Goal: Task Accomplishment & Management: Use online tool/utility

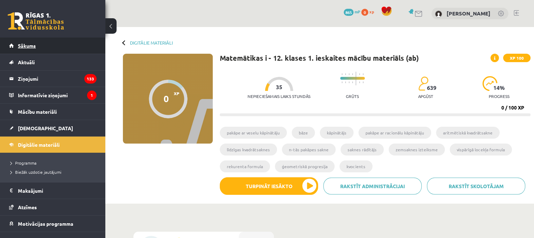
click at [18, 45] on span "Sākums" at bounding box center [27, 45] width 18 height 6
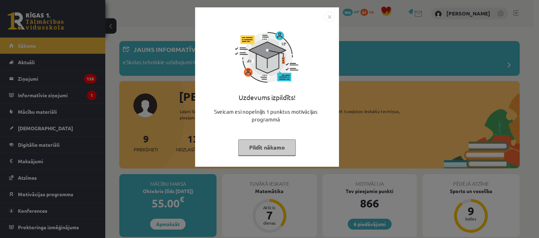
click at [279, 146] on button "Pildīt nākamo" at bounding box center [267, 147] width 58 height 16
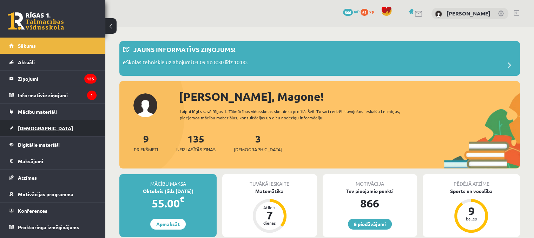
click at [28, 126] on span "[DEMOGRAPHIC_DATA]" at bounding box center [45, 128] width 55 height 6
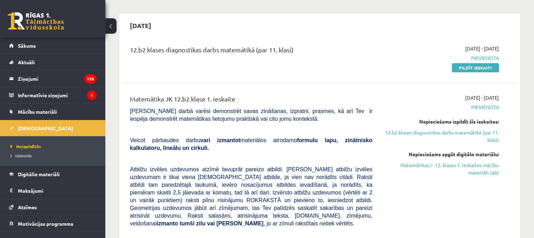
scroll to position [25, 0]
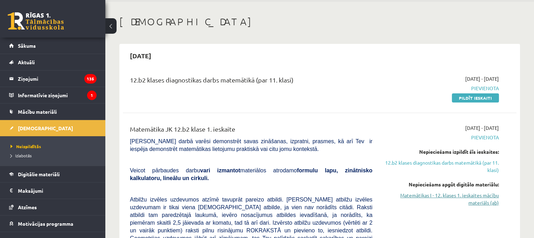
click at [425, 195] on link "Matemātikas I - 12. klases 1. ieskaites mācību materiāls (ab)" at bounding box center [441, 199] width 116 height 15
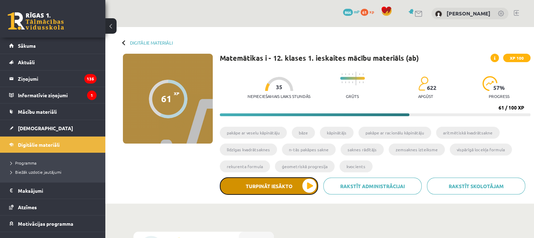
click at [312, 190] on button "Turpināt iesākto" at bounding box center [269, 186] width 98 height 18
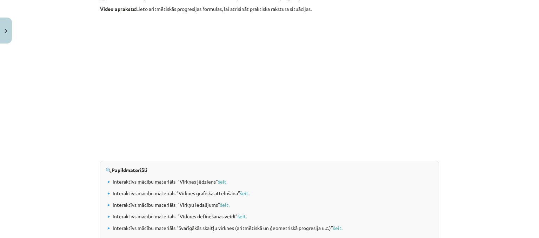
scroll to position [645, 0]
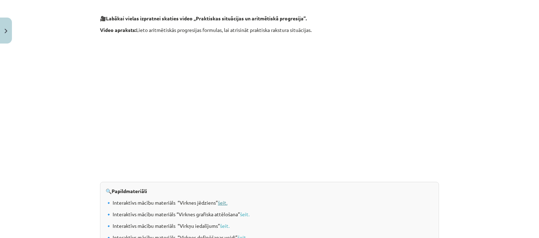
click at [218, 202] on link "šeit." at bounding box center [222, 202] width 9 height 6
